Goal: Navigation & Orientation: Find specific page/section

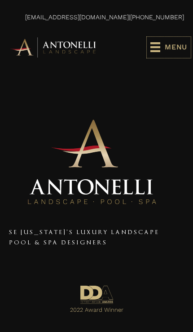
click at [158, 51] on rect at bounding box center [156, 51] width 10 height 2
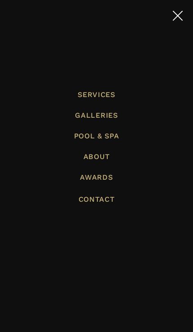
click at [83, 118] on span "Galleries" at bounding box center [96, 115] width 43 height 9
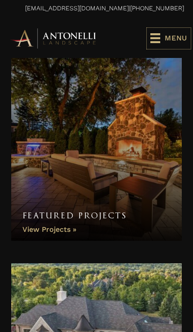
click at [168, 39] on span "Menu" at bounding box center [176, 37] width 22 height 13
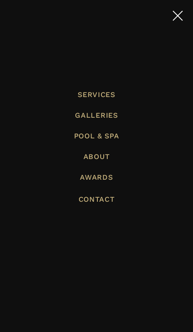
click at [87, 135] on span "Pool & Spa" at bounding box center [96, 136] width 45 height 9
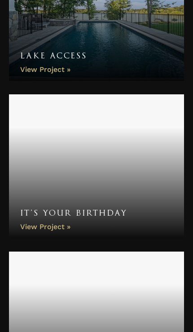
scroll to position [836, 0]
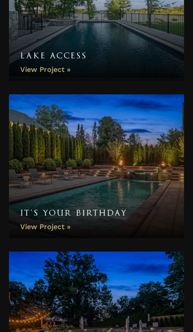
click at [34, 198] on link "It’s Your Birthday" at bounding box center [96, 166] width 175 height 144
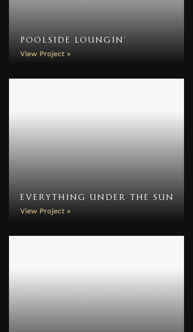
scroll to position [6198, 0]
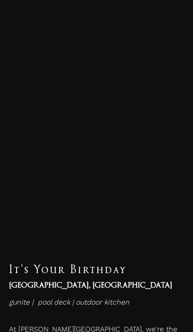
scroll to position [4291, 0]
